Goal: Find specific page/section: Find specific page/section

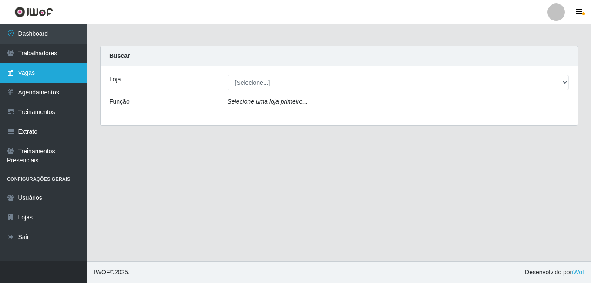
click at [37, 71] on link "Vagas" at bounding box center [43, 73] width 87 height 20
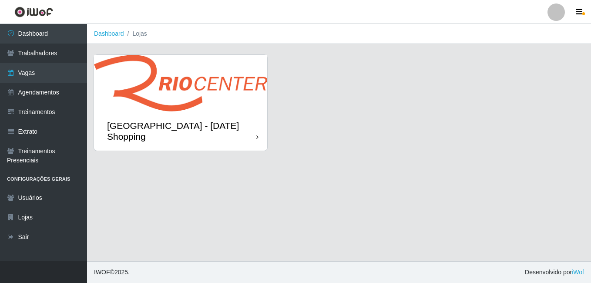
click at [112, 98] on img at bounding box center [180, 83] width 173 height 57
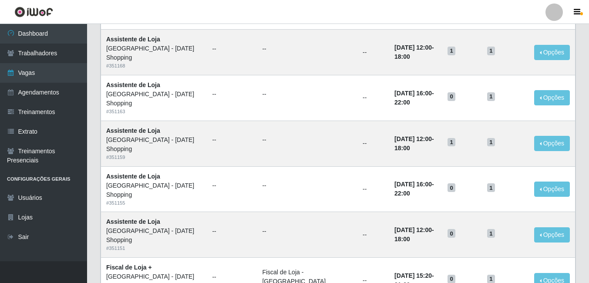
scroll to position [455, 0]
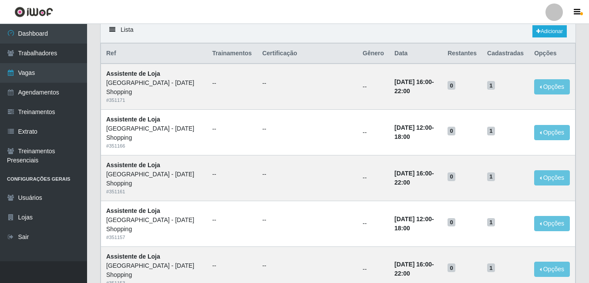
scroll to position [305, 0]
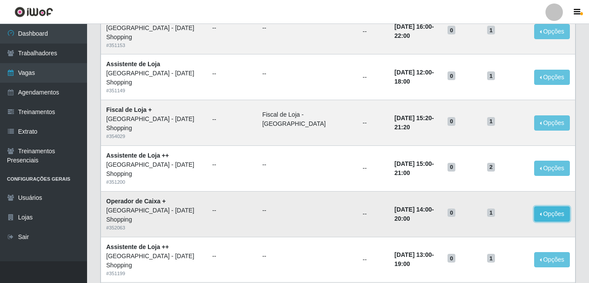
click at [545, 206] on button "Opções" at bounding box center [552, 213] width 36 height 15
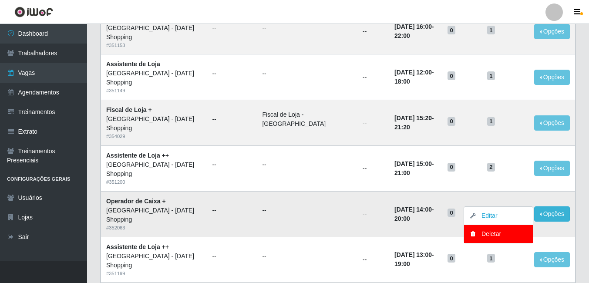
click at [396, 191] on td "12/10/2025, 14:00 - 20:00" at bounding box center [415, 214] width 53 height 46
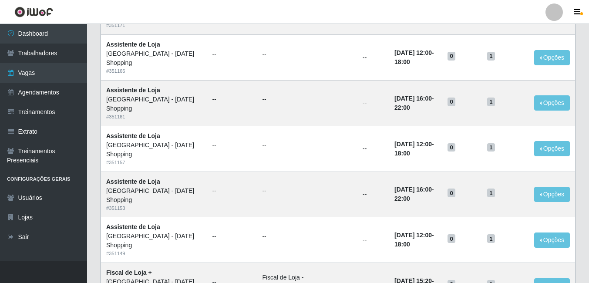
scroll to position [131, 0]
